Goal: Task Accomplishment & Management: Manage account settings

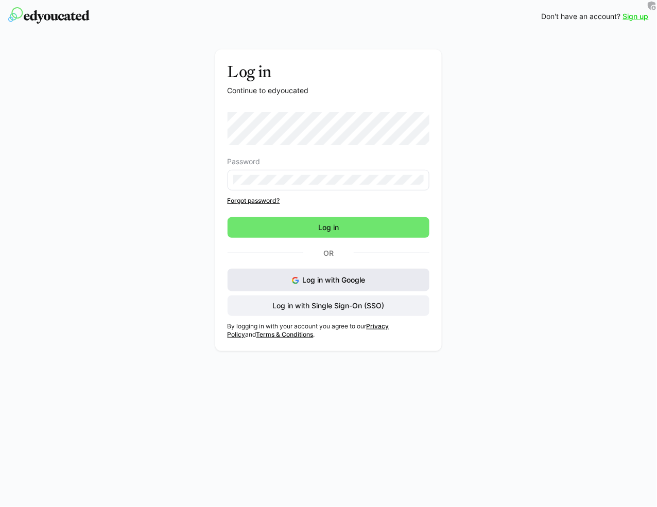
click at [335, 277] on span "Log in with Google" at bounding box center [334, 279] width 63 height 9
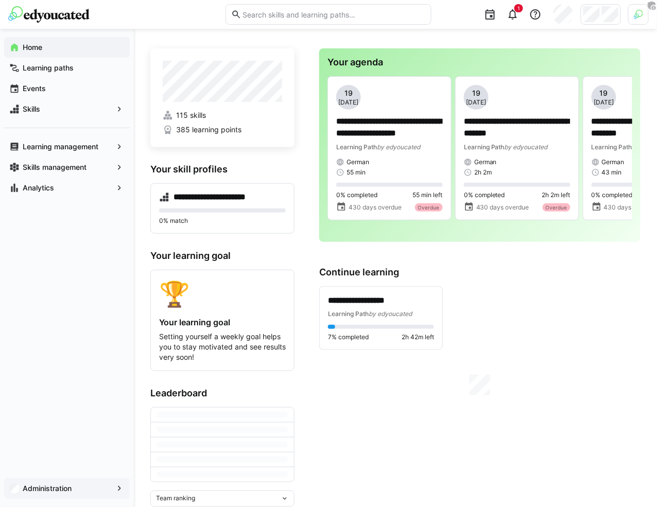
click at [90, 489] on span "Administration" at bounding box center [67, 488] width 92 height 10
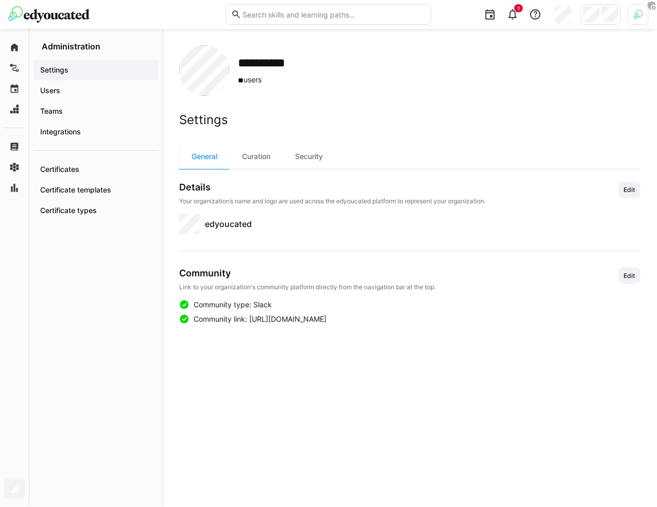
click at [632, 20] on div at bounding box center [638, 14] width 21 height 21
click at [532, 117] on span "Activate" at bounding box center [523, 121] width 26 height 8
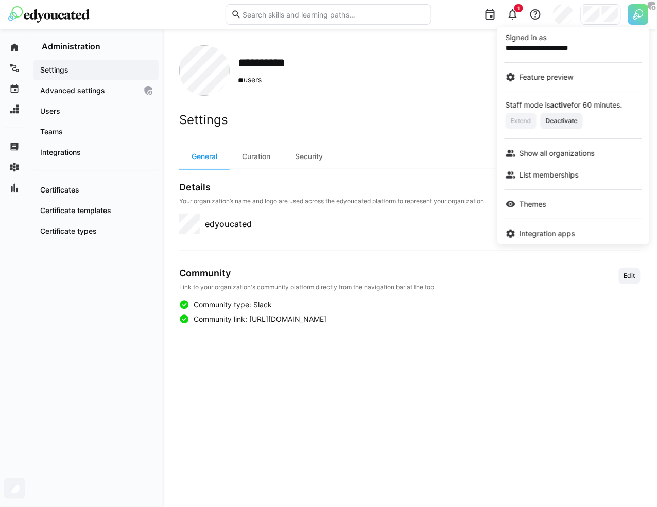
click at [79, 278] on div at bounding box center [328, 253] width 657 height 507
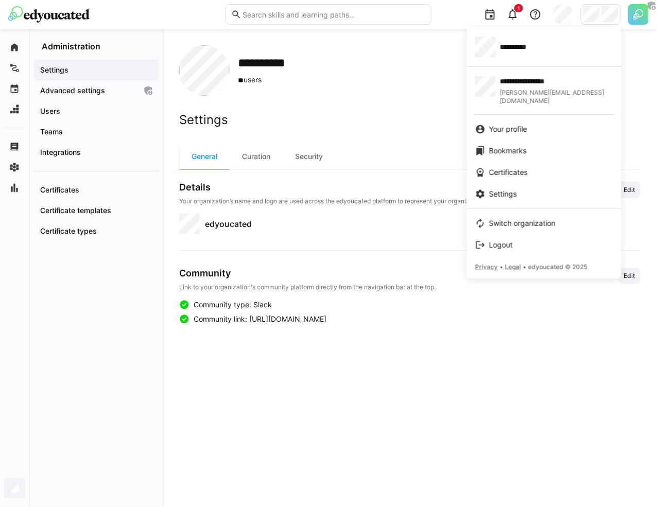
click at [634, 19] on div at bounding box center [328, 253] width 657 height 507
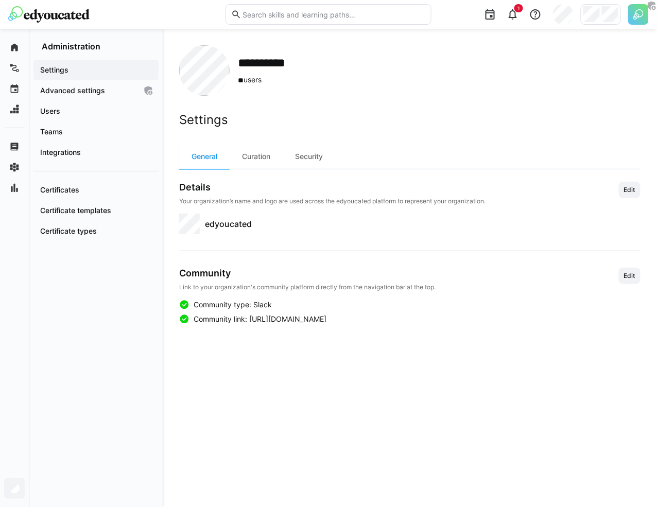
click at [634, 18] on img at bounding box center [638, 14] width 21 height 21
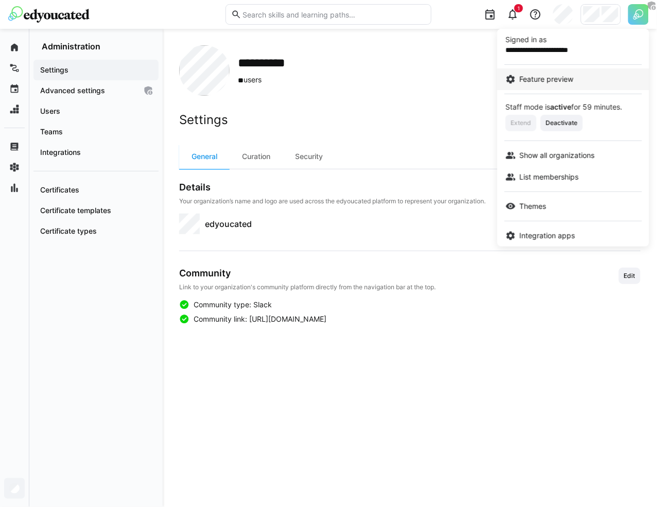
click at [546, 79] on span "Feature preview" at bounding box center [546, 79] width 54 height 10
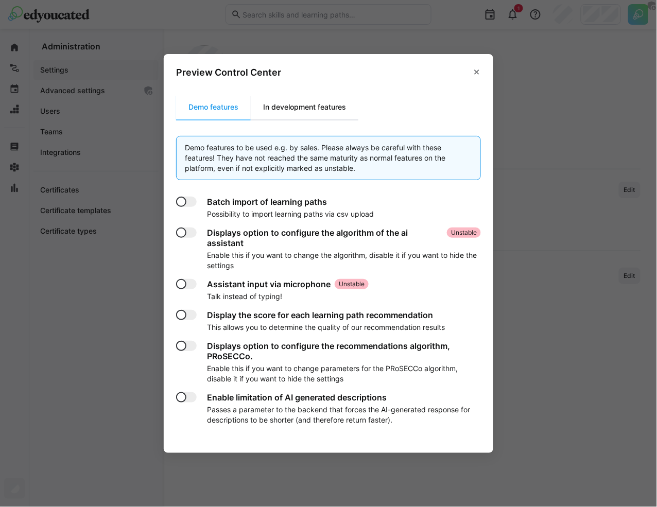
click at [329, 110] on div "In development features" at bounding box center [305, 107] width 108 height 25
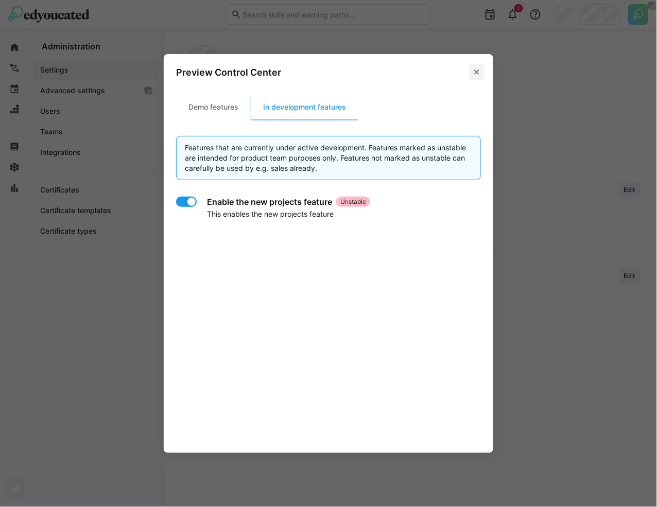
click at [469, 74] on span at bounding box center [476, 72] width 16 height 16
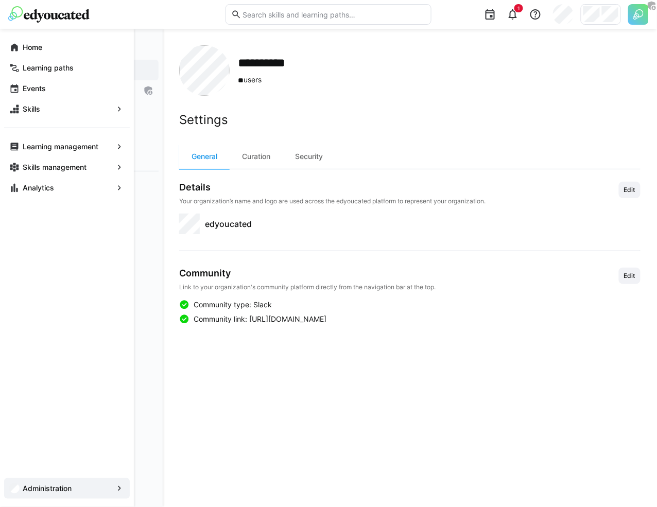
click at [16, 479] on div "Administration" at bounding box center [67, 488] width 126 height 21
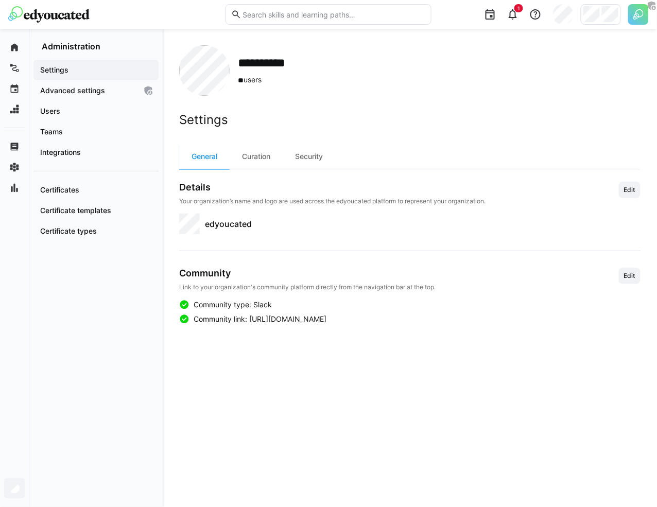
click at [597, 23] on div at bounding box center [601, 14] width 40 height 21
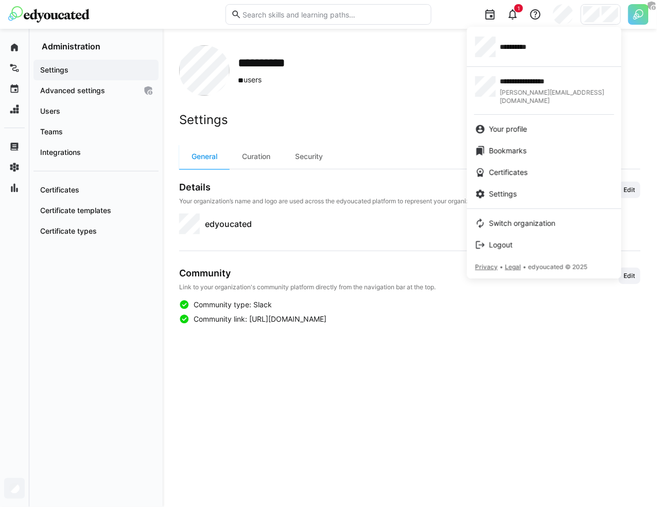
click at [400, 143] on div at bounding box center [328, 253] width 657 height 507
click at [103, 100] on div at bounding box center [328, 253] width 657 height 507
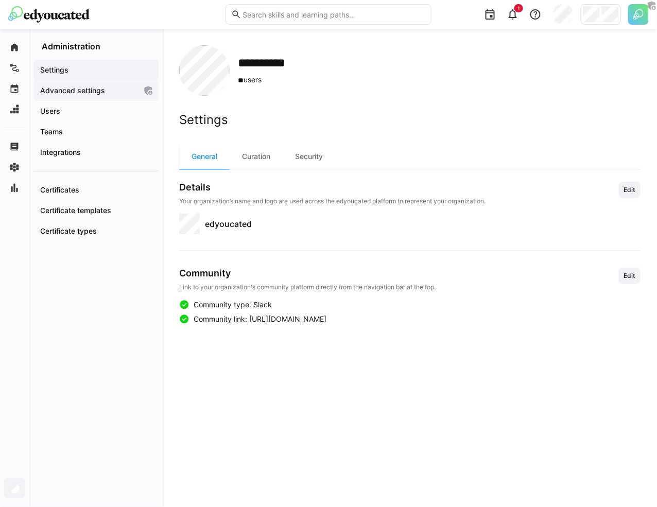
click at [103, 96] on div "Advanced settings" at bounding box center [95, 90] width 125 height 21
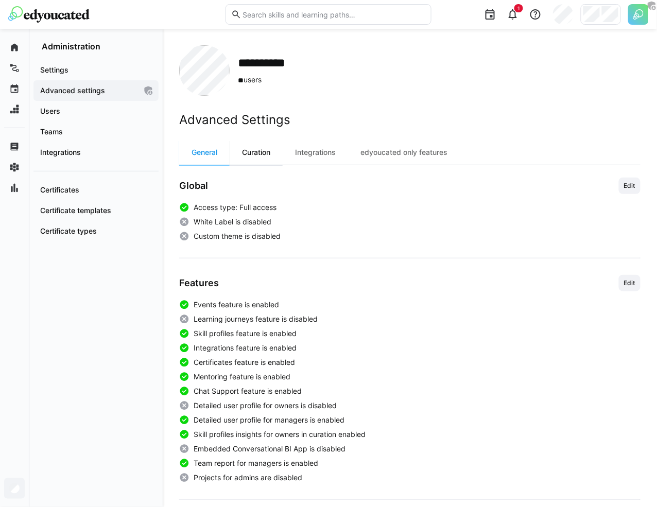
click at [252, 151] on div "Curation" at bounding box center [256, 152] width 53 height 25
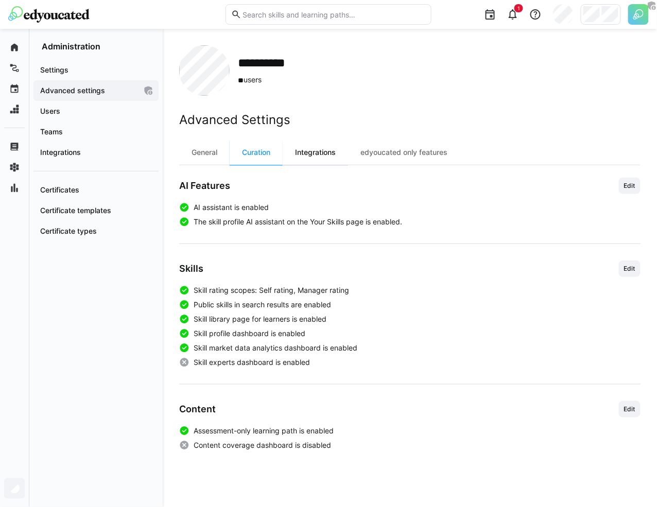
click at [325, 153] on div "Integrations" at bounding box center [315, 152] width 65 height 25
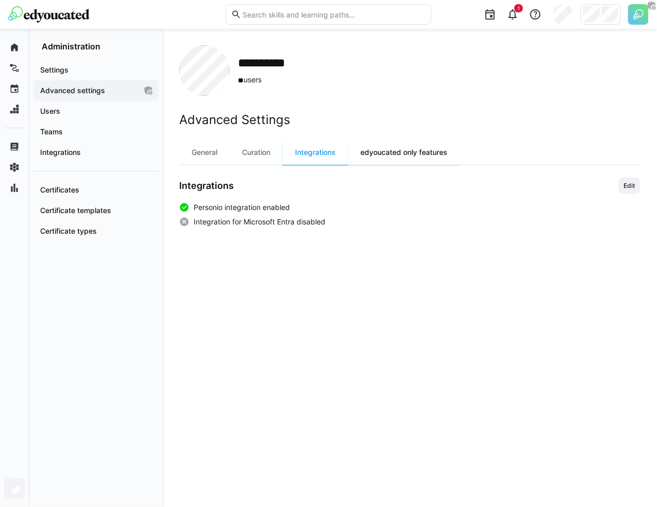
click at [377, 154] on div "edyoucated only features" at bounding box center [404, 152] width 112 height 25
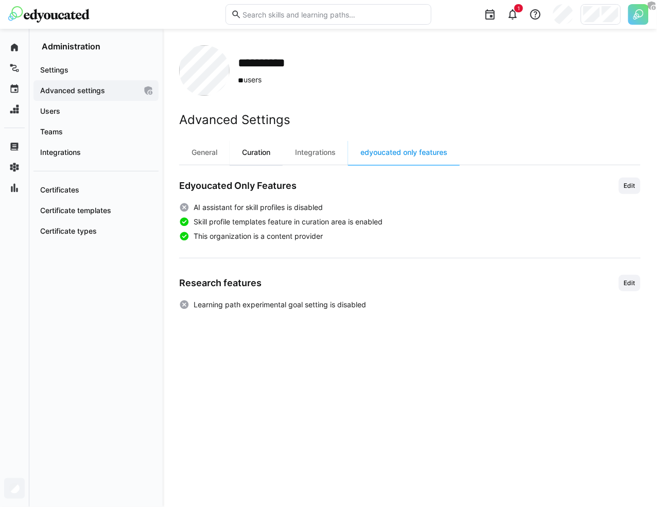
click at [234, 154] on div "Curation" at bounding box center [256, 152] width 53 height 25
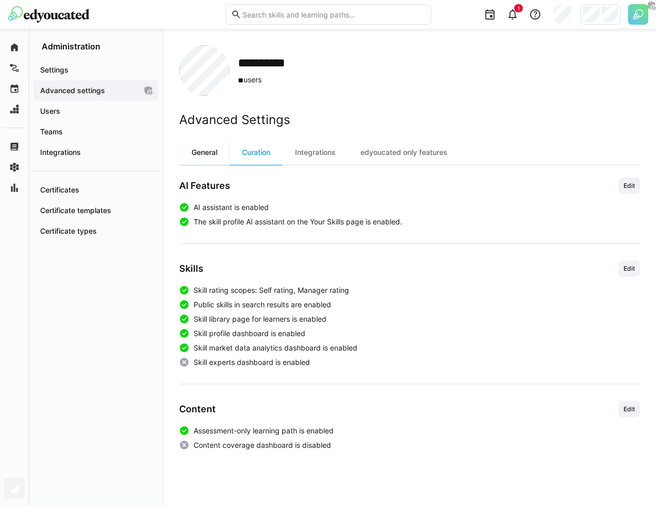
click at [189, 160] on div "General" at bounding box center [204, 152] width 50 height 25
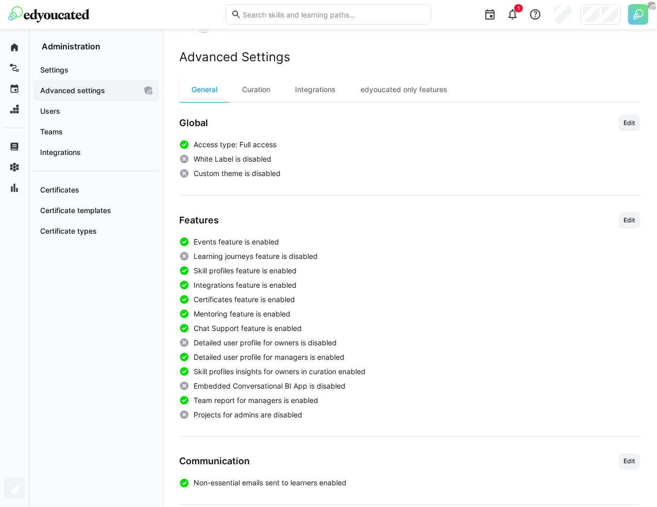
scroll to position [63, 0]
click at [628, 217] on span "Edit" at bounding box center [629, 220] width 13 height 8
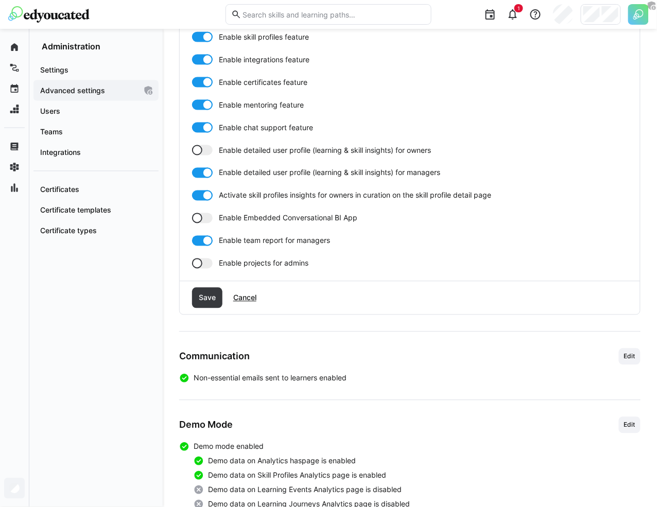
scroll to position [408, 0]
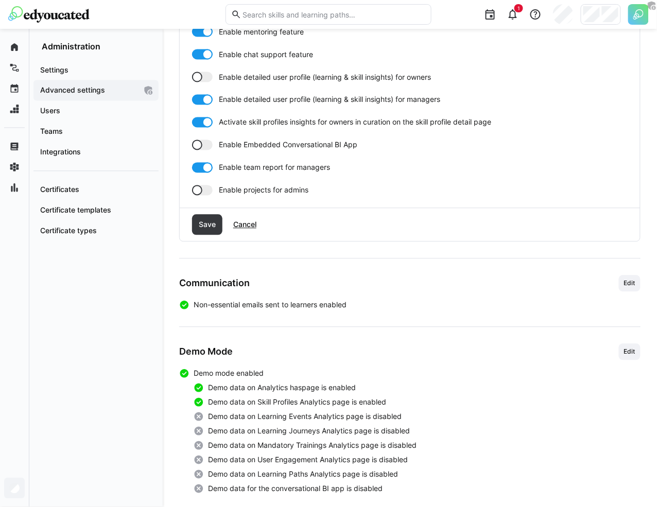
click at [203, 193] on div at bounding box center [202, 190] width 21 height 10
click at [203, 220] on span "Save" at bounding box center [207, 225] width 20 height 10
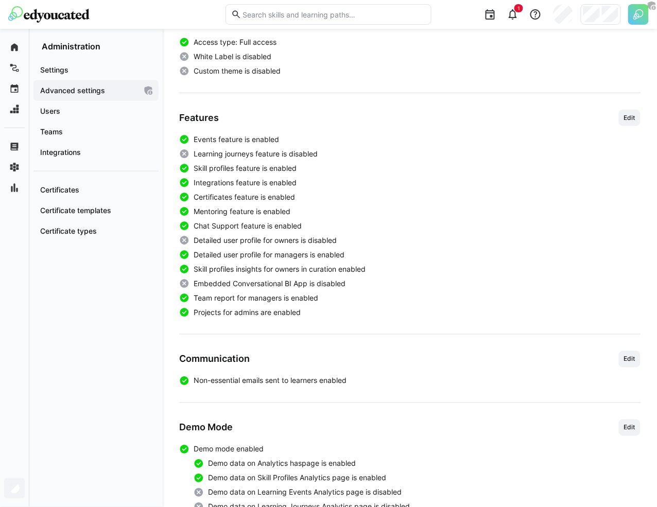
scroll to position [0, 0]
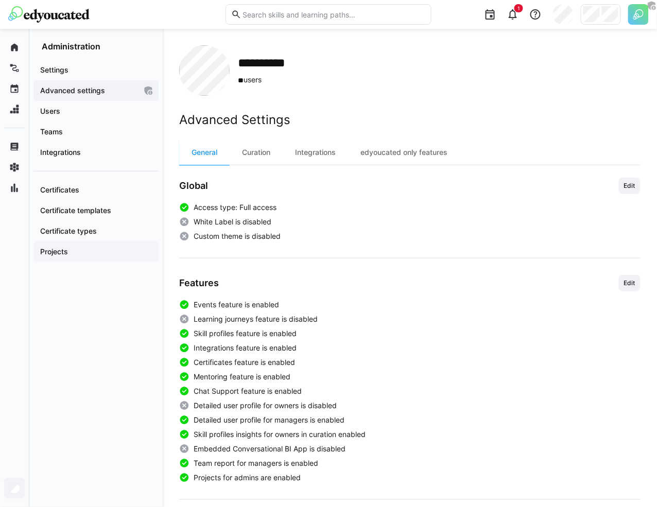
click at [76, 250] on span "Projects" at bounding box center [96, 252] width 115 height 10
